Goal: Task Accomplishment & Management: Manage account settings

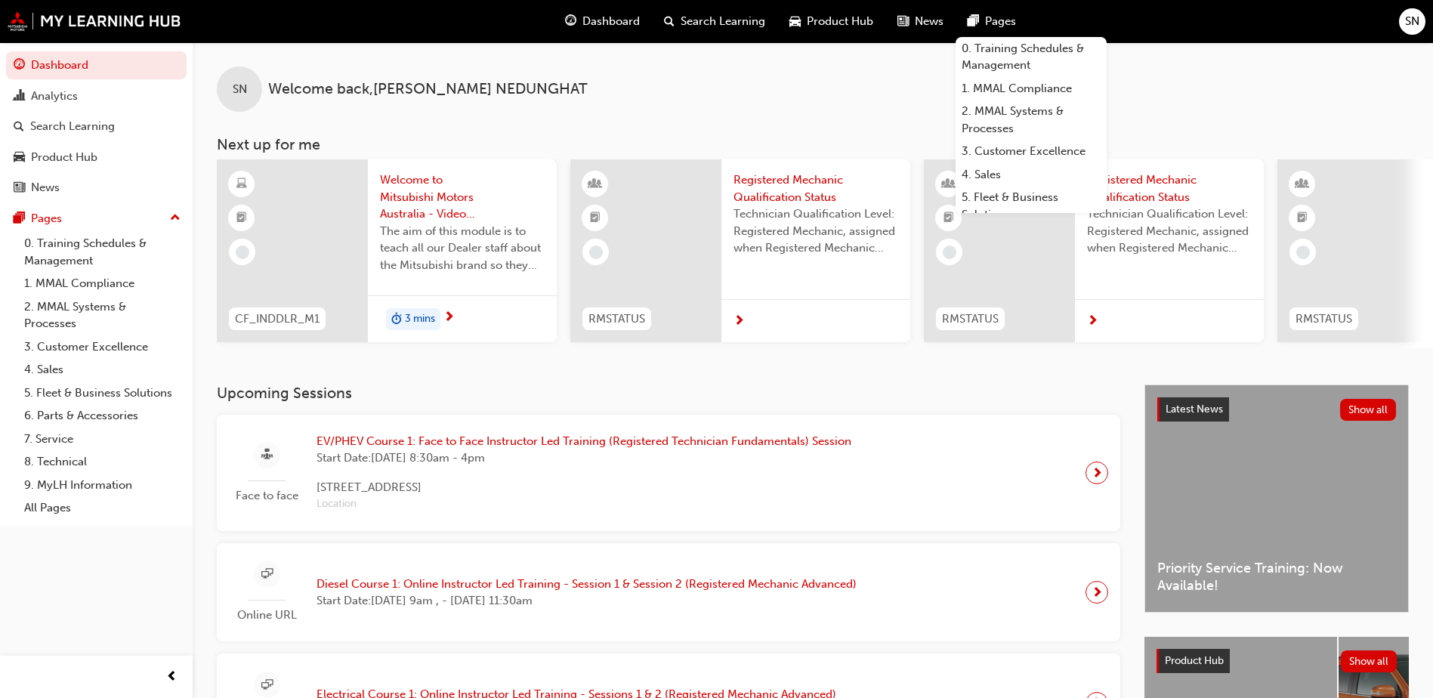
click at [1407, 20] on span "SN" at bounding box center [1412, 21] width 14 height 17
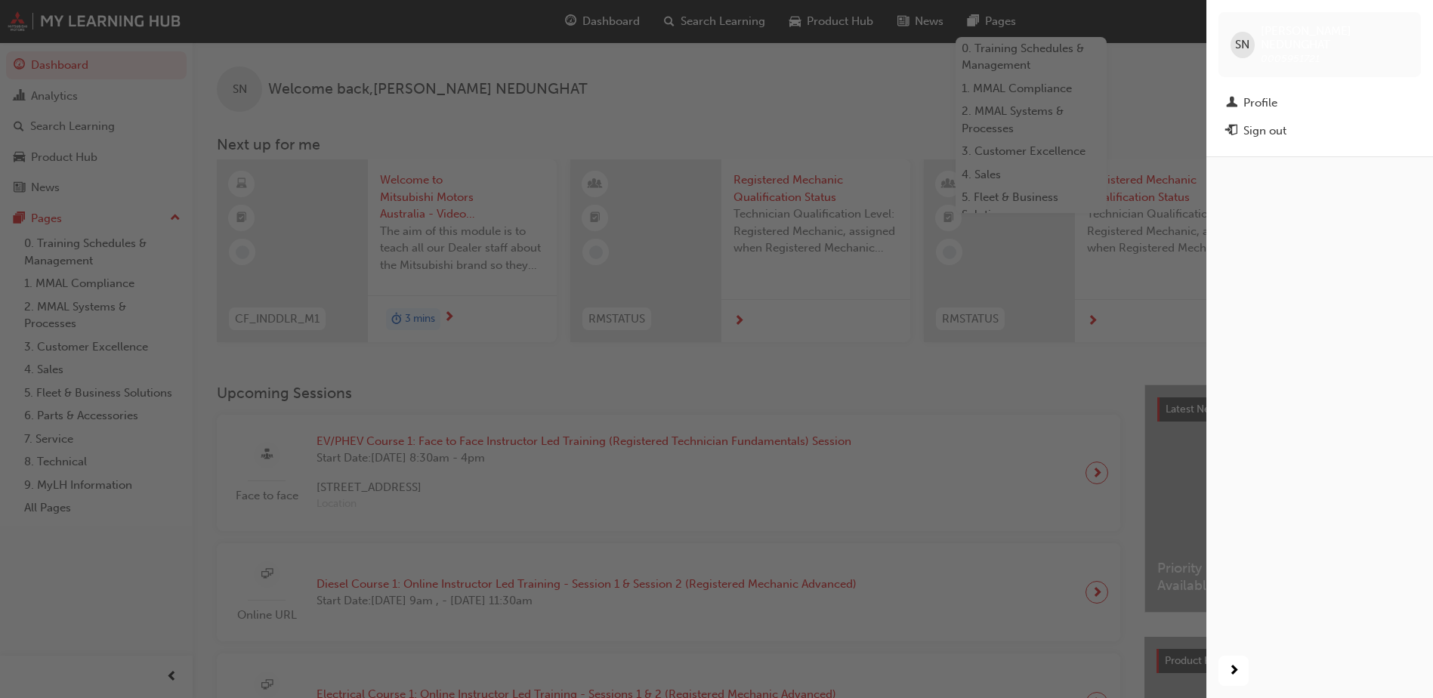
click at [1255, 122] on div "Sign out" at bounding box center [1265, 130] width 43 height 17
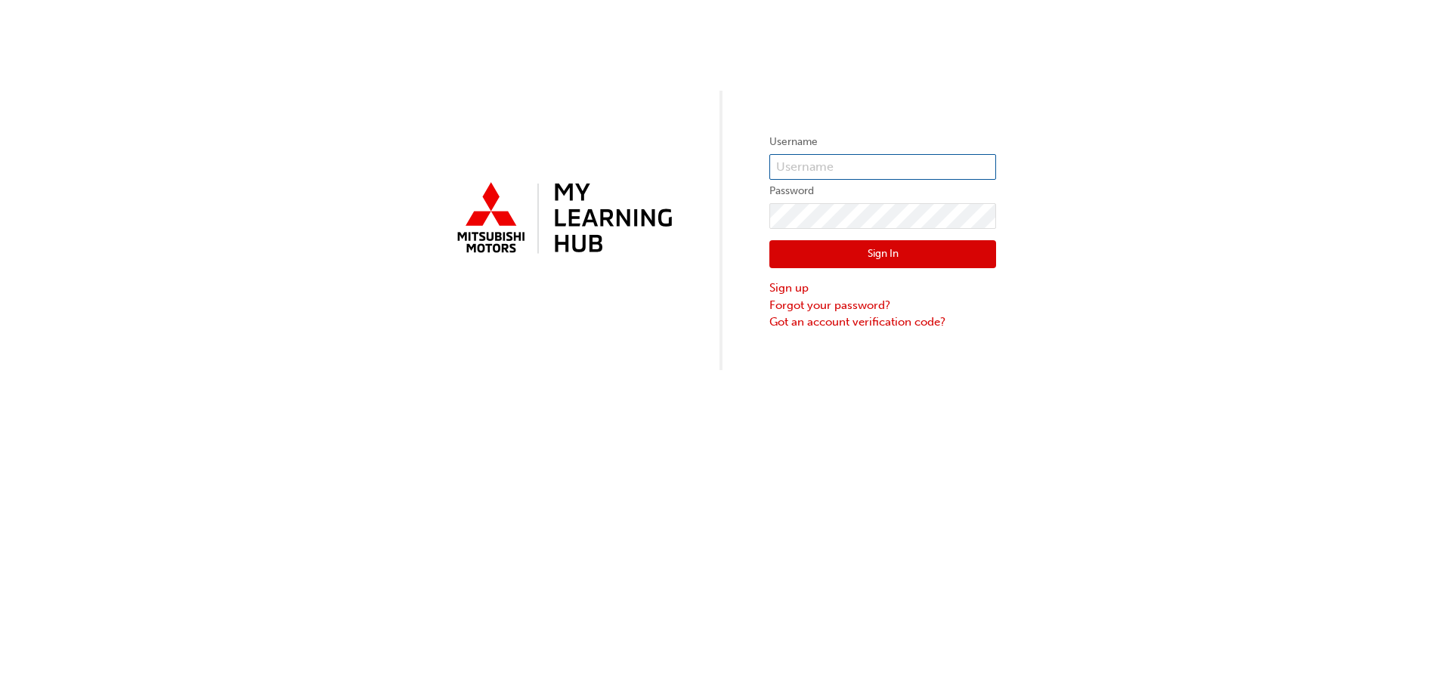
type input "0005951721"
click at [842, 170] on input "0005951721" at bounding box center [882, 167] width 227 height 26
drag, startPoint x: 873, startPoint y: 168, endPoint x: 691, endPoint y: 165, distance: 182.1
click at [691, 165] on div "Username 0005951721 Password Sign In Sign up Forgot your password? Got an accou…" at bounding box center [722, 185] width 1445 height 370
click at [651, 216] on div "Username Password Sign In Sign up Forgot your password? Got an account verifica…" at bounding box center [722, 185] width 1445 height 370
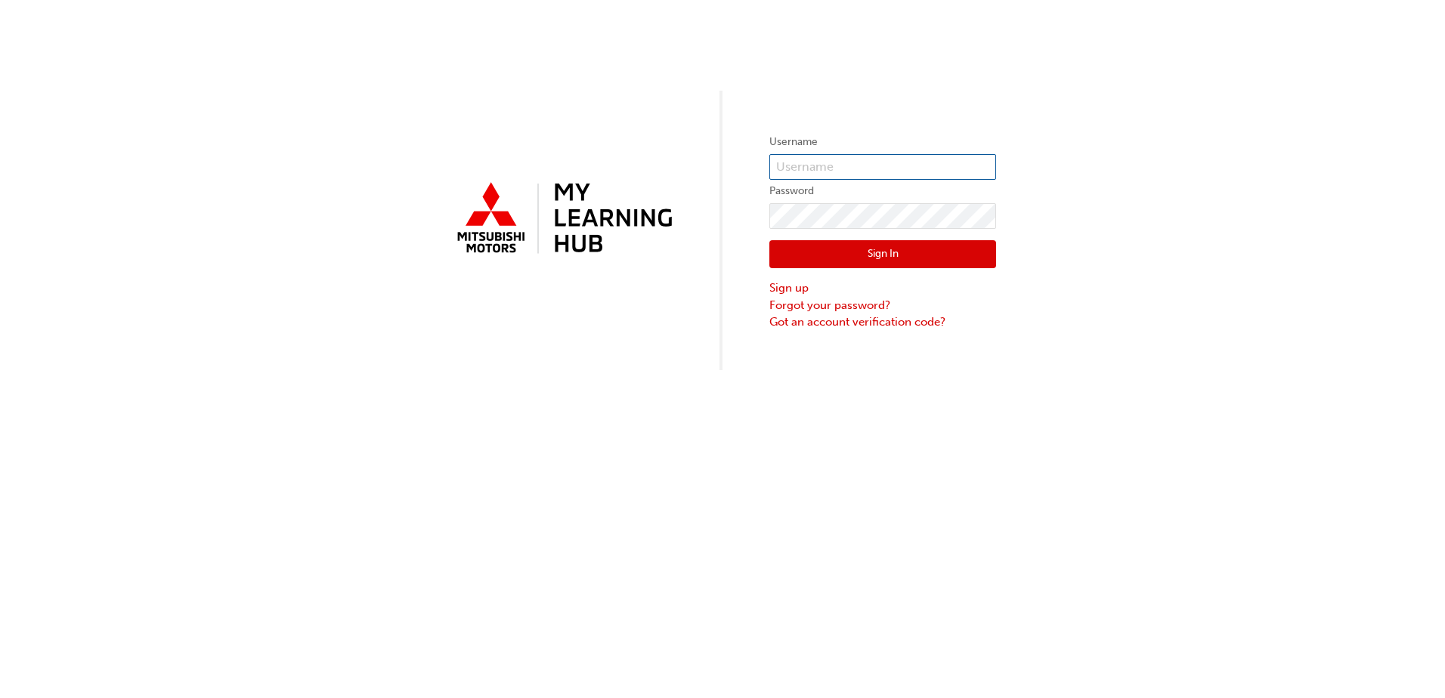
click at [858, 171] on input "text" at bounding box center [882, 167] width 227 height 26
type input "0"
click at [947, 162] on input "text" at bounding box center [882, 167] width 227 height 26
click at [870, 167] on input "000599" at bounding box center [882, 167] width 227 height 26
type input "0005994913"
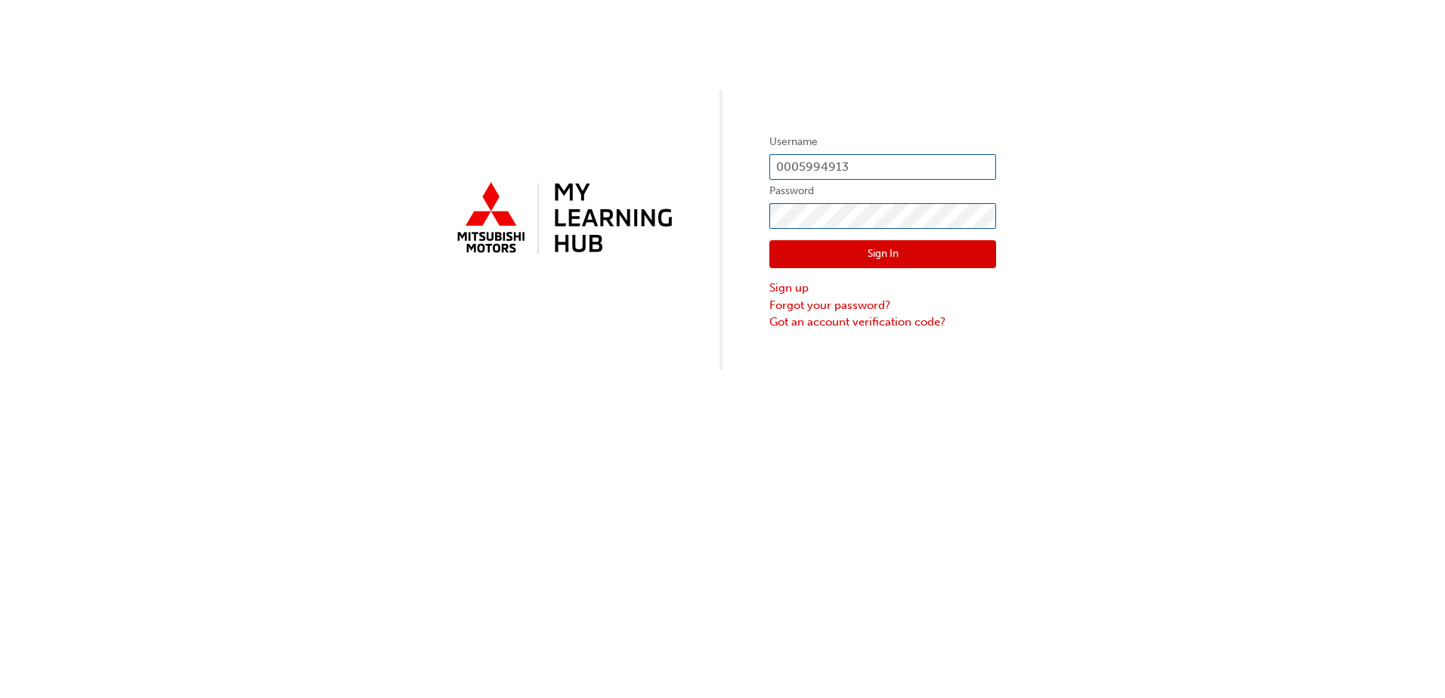
click button "Sign In" at bounding box center [882, 254] width 227 height 29
